Goal: Communication & Community: Answer question/provide support

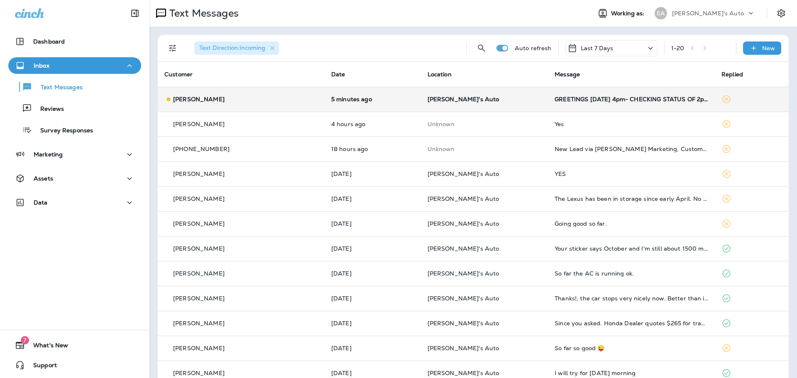
click at [462, 103] on td "[PERSON_NAME]'s Auto" at bounding box center [484, 99] width 127 height 25
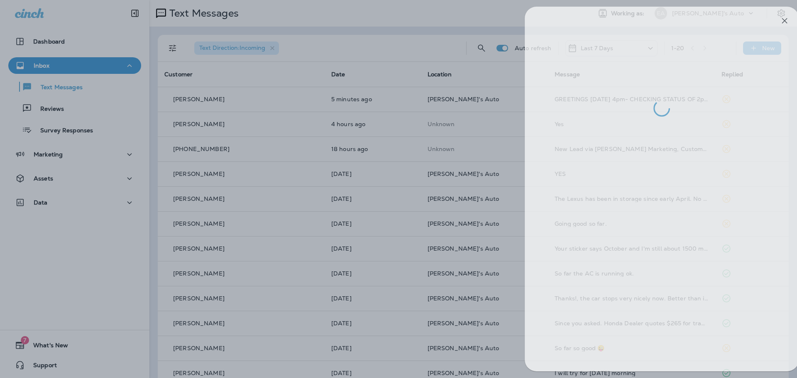
click at [330, 43] on div at bounding box center [410, 189] width 797 height 378
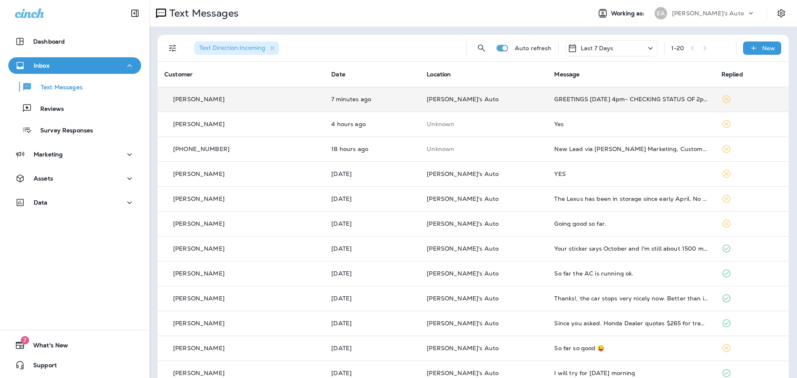
click at [242, 101] on div "[PERSON_NAME]" at bounding box center [241, 99] width 154 height 9
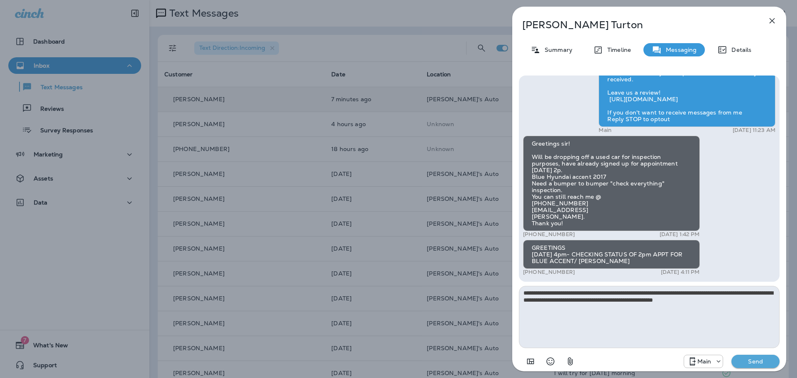
type textarea "**********"
click at [769, 361] on p "Send" at bounding box center [755, 361] width 35 height 7
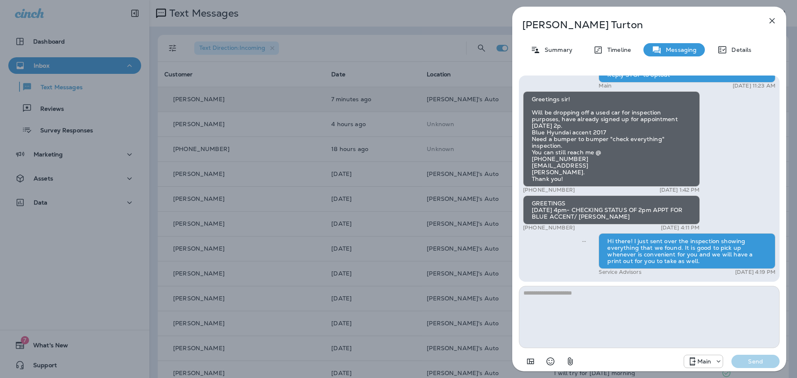
click at [81, 102] on div "[PERSON_NAME] Summary Timeline Messaging Details Hello [PERSON_NAME], Hope all …" at bounding box center [398, 189] width 797 height 378
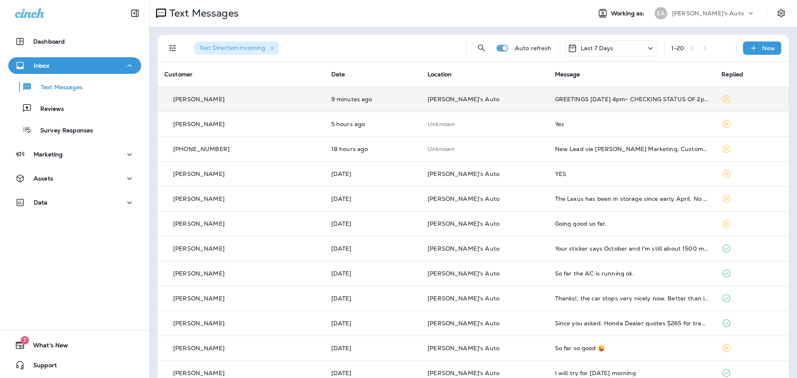
click at [325, 94] on td "9 minutes ago" at bounding box center [373, 99] width 97 height 25
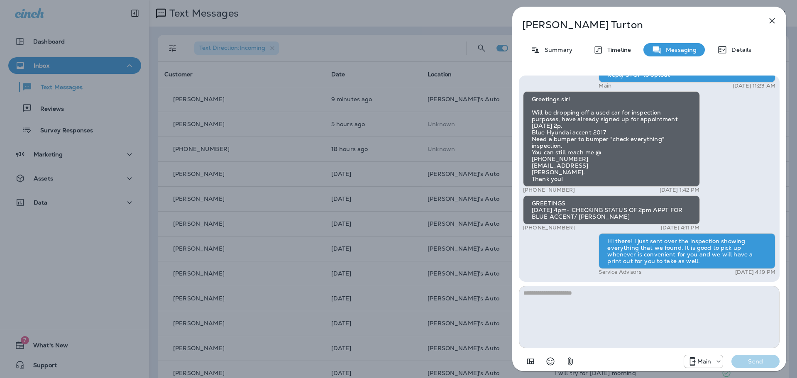
drag, startPoint x: 576, startPoint y: 191, endPoint x: 530, endPoint y: 189, distance: 45.7
click at [530, 189] on div "+1 (248) 320-2652 [DATE] 1:42 PM" at bounding box center [611, 190] width 177 height 7
copy p "[PHONE_NUMBER]"
click at [706, 170] on div "Hello [PERSON_NAME], Hope all is well! This is [PERSON_NAME] from [PERSON_NAME]…" at bounding box center [649, 138] width 252 height 277
click at [768, 23] on icon "button" at bounding box center [772, 21] width 10 height 10
